Goal: Navigation & Orientation: Understand site structure

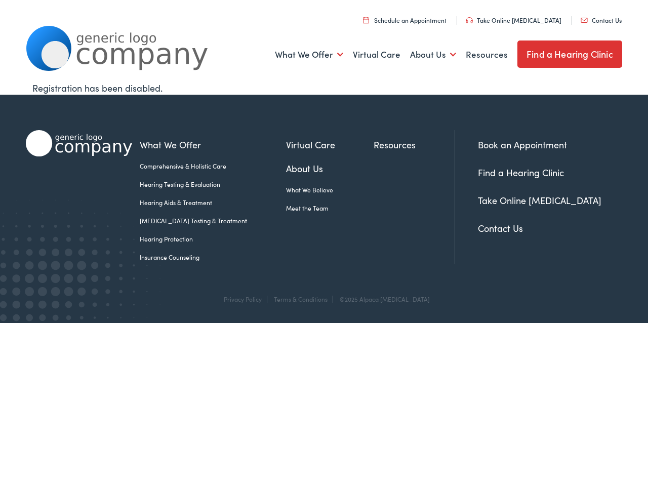
click at [310, 55] on link "What We Offer" at bounding box center [309, 54] width 68 height 37
click at [433, 55] on link "About Us" at bounding box center [433, 54] width 46 height 37
click at [310, 55] on link "What We Offer" at bounding box center [309, 54] width 68 height 37
click at [433, 55] on link "About Us" at bounding box center [433, 54] width 46 height 37
